Goal: Check status

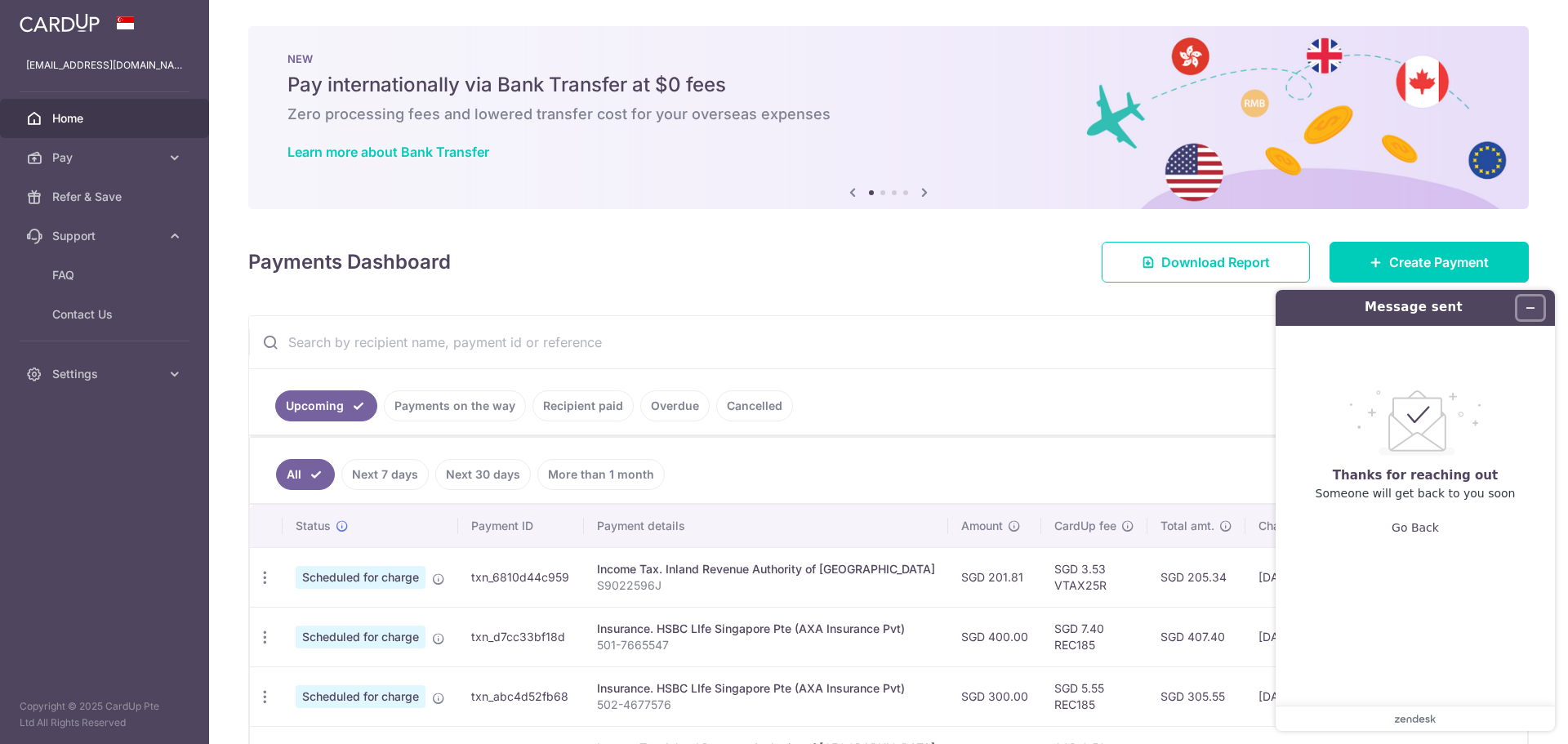
click at [1523, 303] on button "Minimize widget" at bounding box center [1530, 308] width 26 height 23
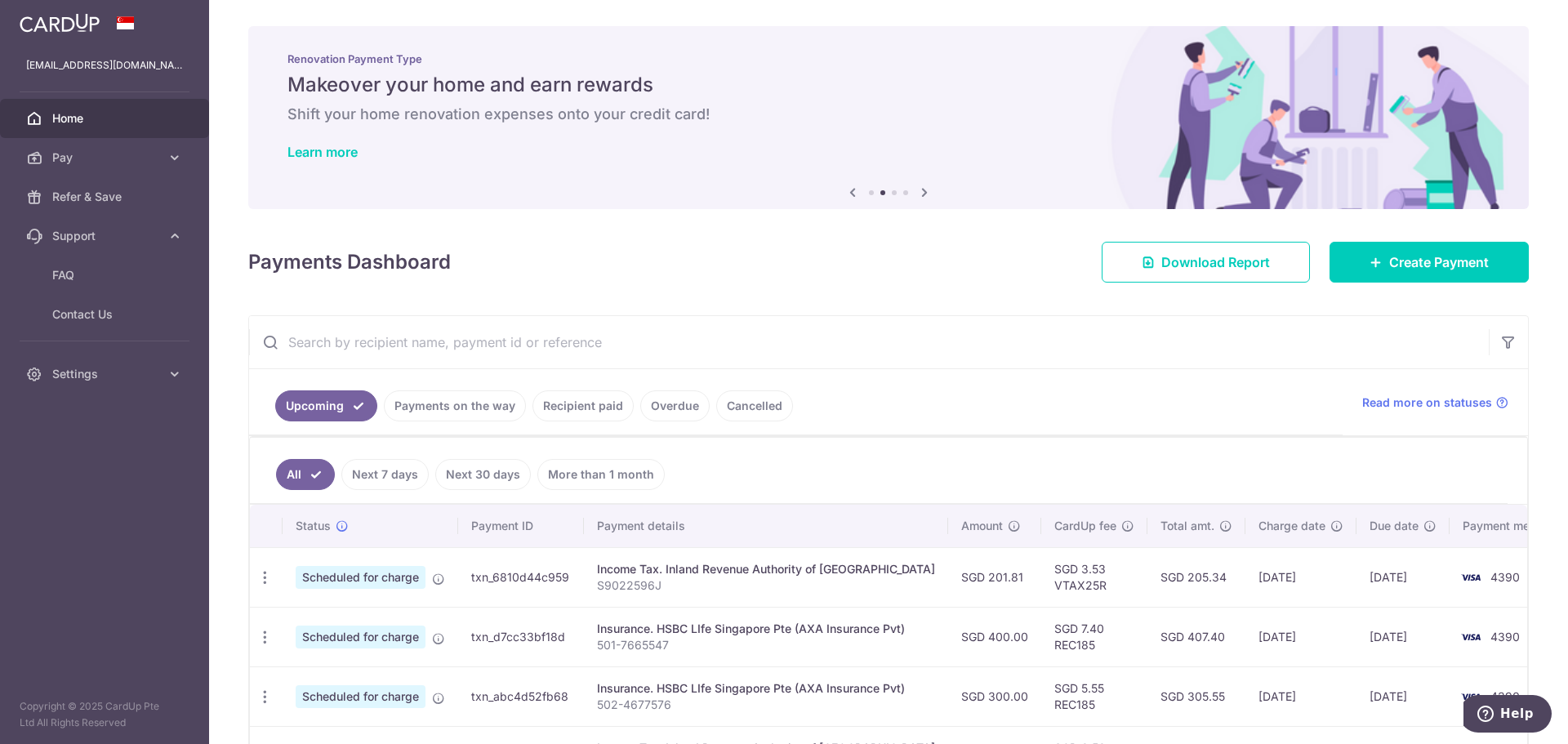
click at [583, 393] on link "Recipient paid" at bounding box center [583, 405] width 101 height 31
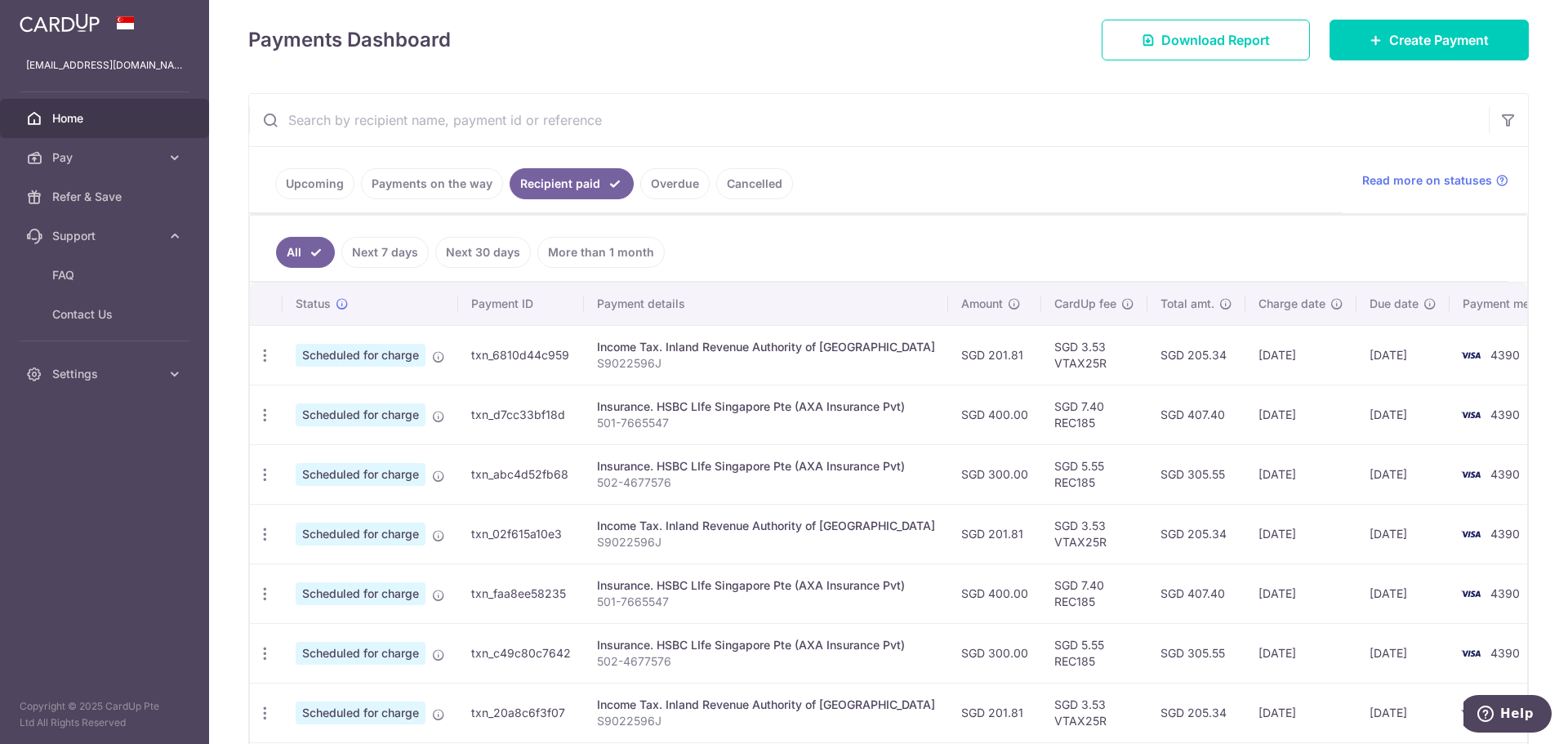
scroll to position [222, 0]
click at [567, 187] on link "Recipient paid" at bounding box center [572, 185] width 124 height 31
